Goal: Information Seeking & Learning: Learn about a topic

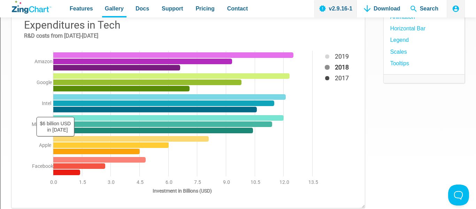
scroll to position [103, 0]
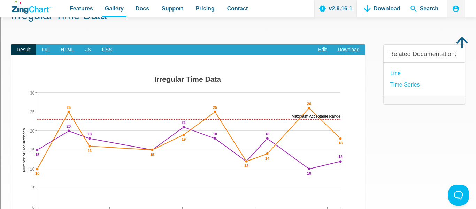
scroll to position [47, 0]
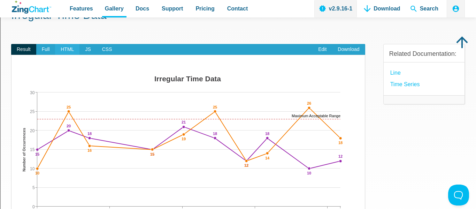
click at [66, 52] on span "HTML" at bounding box center [67, 49] width 24 height 11
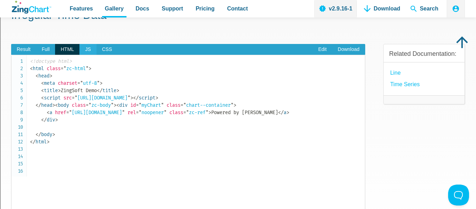
click at [90, 51] on span "JS" at bounding box center [87, 49] width 17 height 11
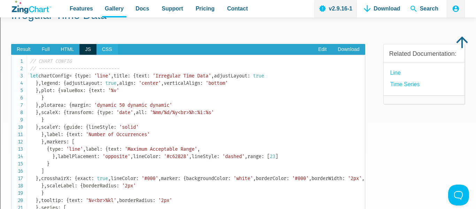
click at [105, 51] on span "CSS" at bounding box center [107, 49] width 21 height 11
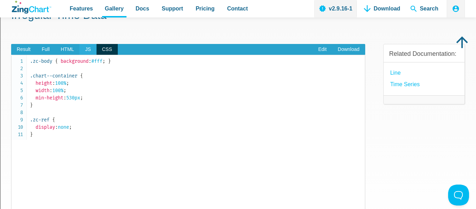
click at [90, 47] on span "JS" at bounding box center [87, 49] width 17 height 11
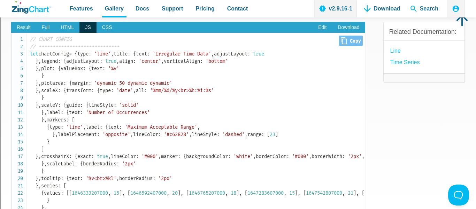
scroll to position [66, 0]
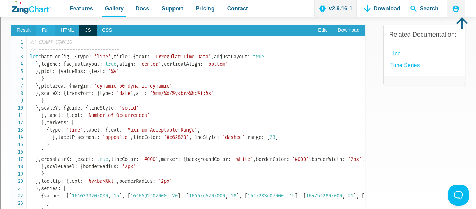
click at [44, 27] on span "Full" at bounding box center [45, 30] width 19 height 11
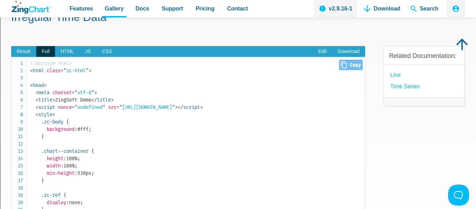
scroll to position [35, 0]
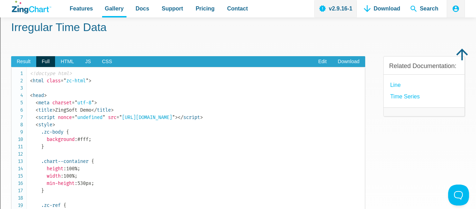
click at [18, 59] on span "Result" at bounding box center [23, 61] width 25 height 11
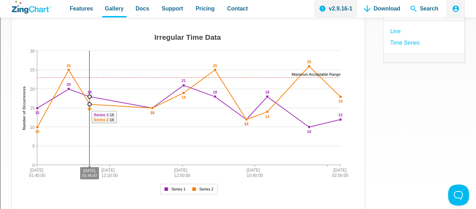
scroll to position [89, 0]
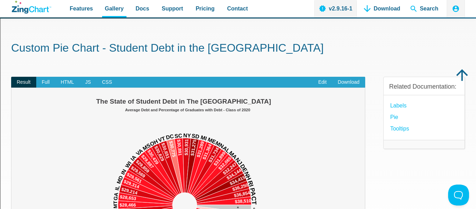
scroll to position [13, 0]
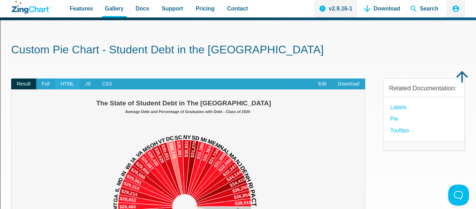
click at [68, 84] on span "HTML" at bounding box center [67, 83] width 24 height 11
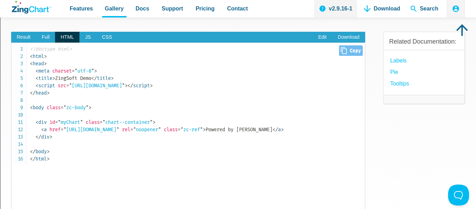
scroll to position [58, 0]
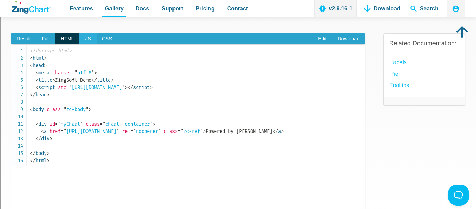
click at [89, 40] on span "JS" at bounding box center [87, 38] width 17 height 11
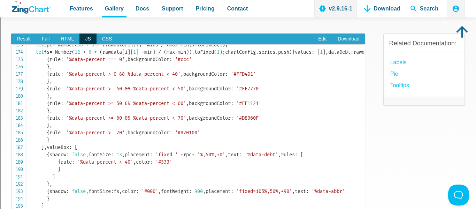
scroll to position [1266, 0]
click at [30, 36] on span "Result" at bounding box center [23, 38] width 25 height 11
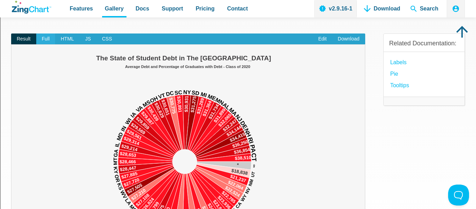
click at [46, 38] on span "Full" at bounding box center [45, 38] width 19 height 11
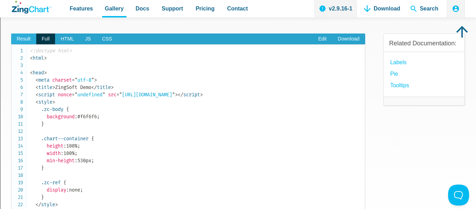
click at [21, 37] on span "Result" at bounding box center [23, 38] width 25 height 11
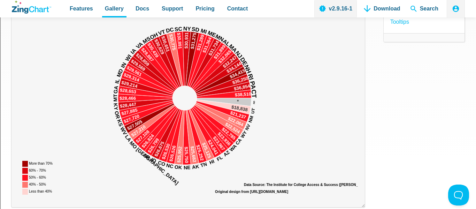
scroll to position [122, 0]
